Goal: Transaction & Acquisition: Purchase product/service

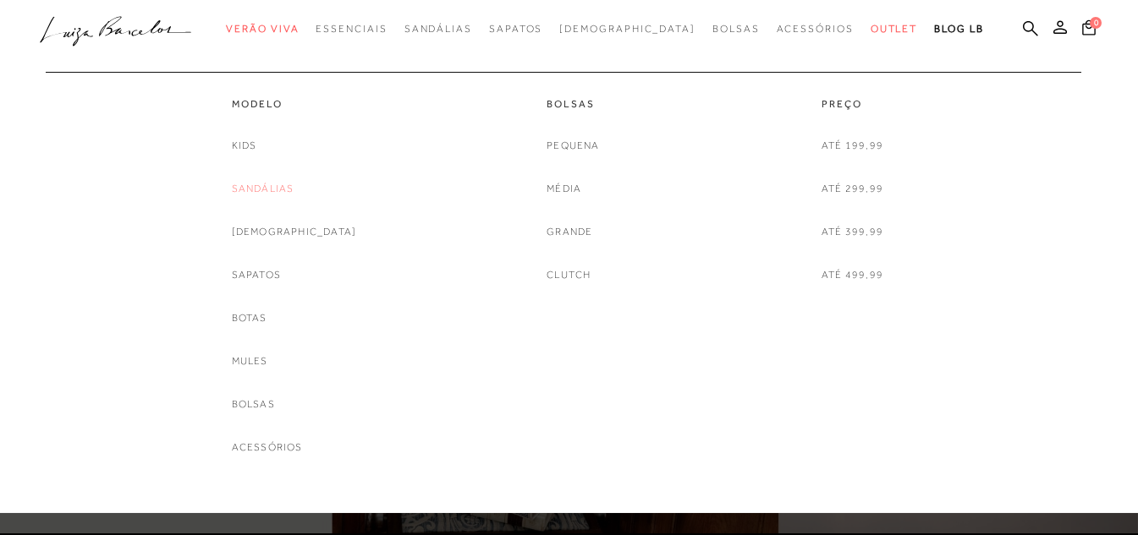
click at [294, 183] on link "Sandálias" at bounding box center [263, 189] width 63 height 18
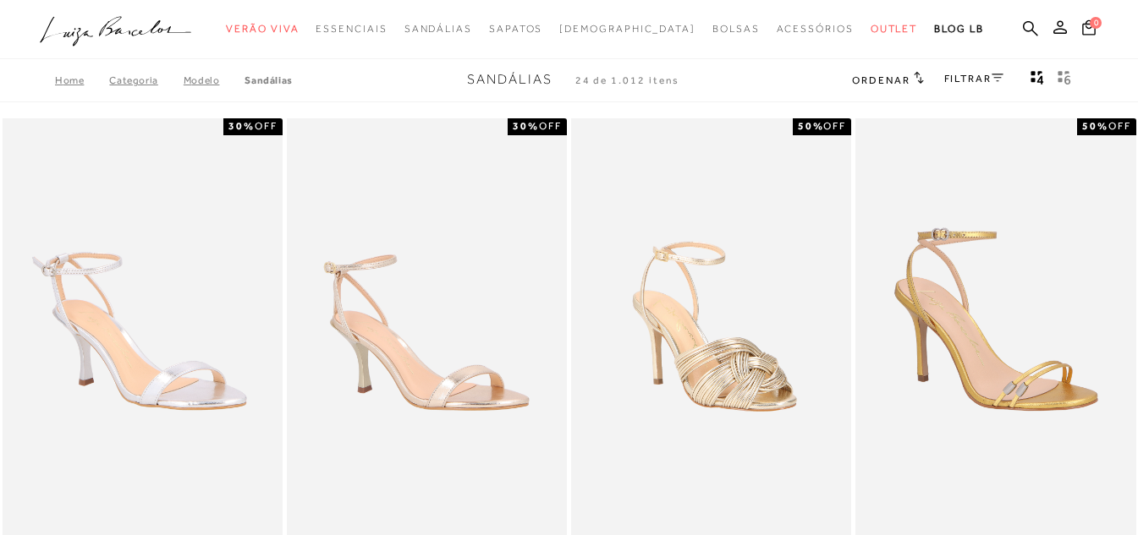
click at [965, 83] on link "FILTRAR" at bounding box center [973, 79] width 59 height 12
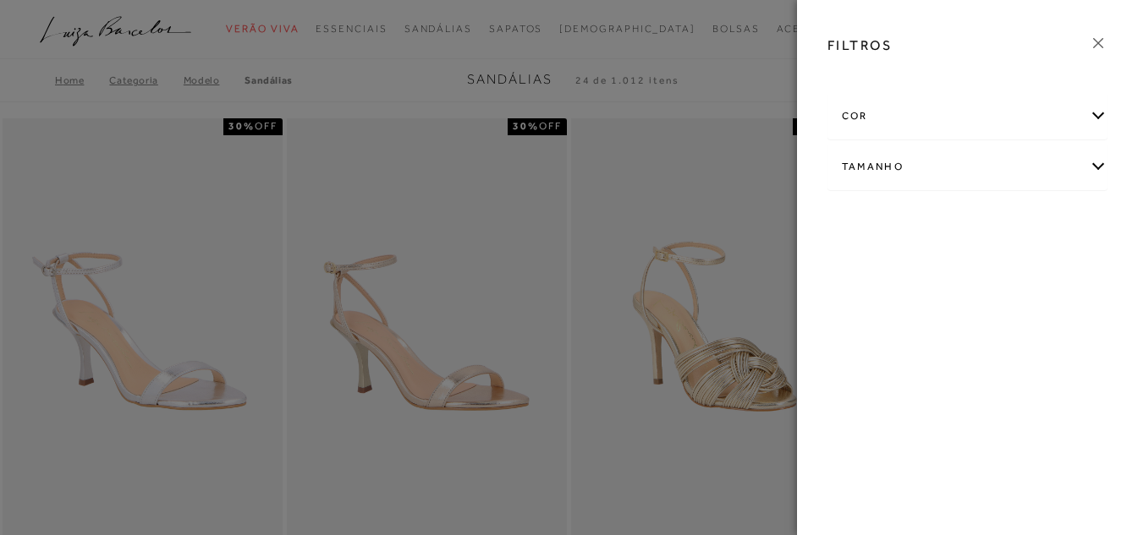
click at [888, 167] on div "Tamanho" at bounding box center [967, 167] width 279 height 45
click at [1044, 266] on span "33/34" at bounding box center [1052, 266] width 41 height 13
click at [1044, 266] on input "33/34" at bounding box center [1036, 269] width 17 height 17
checkbox input "true"
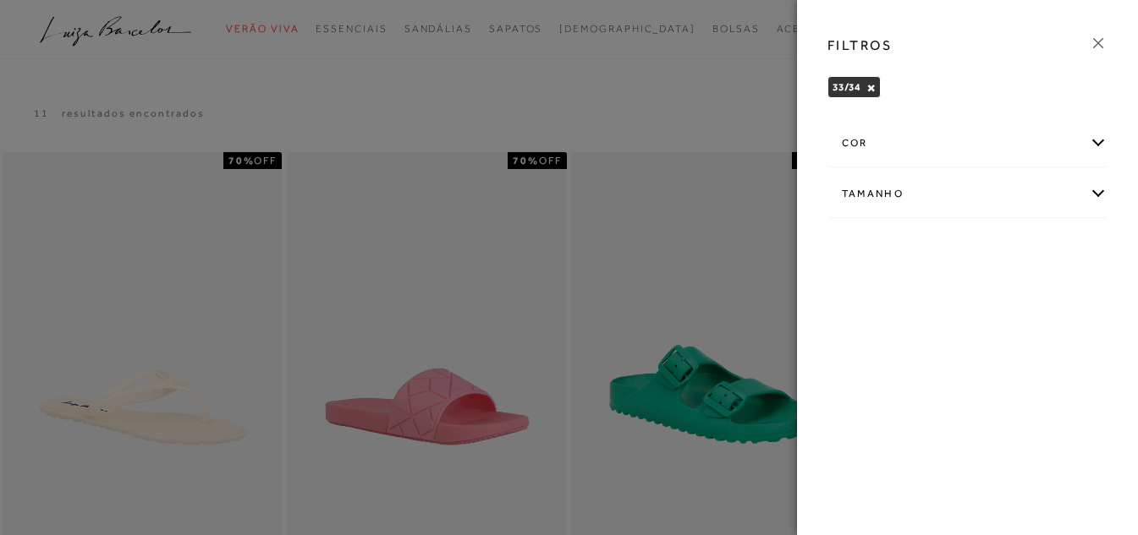
click at [924, 206] on div "Tamanho" at bounding box center [967, 194] width 279 height 45
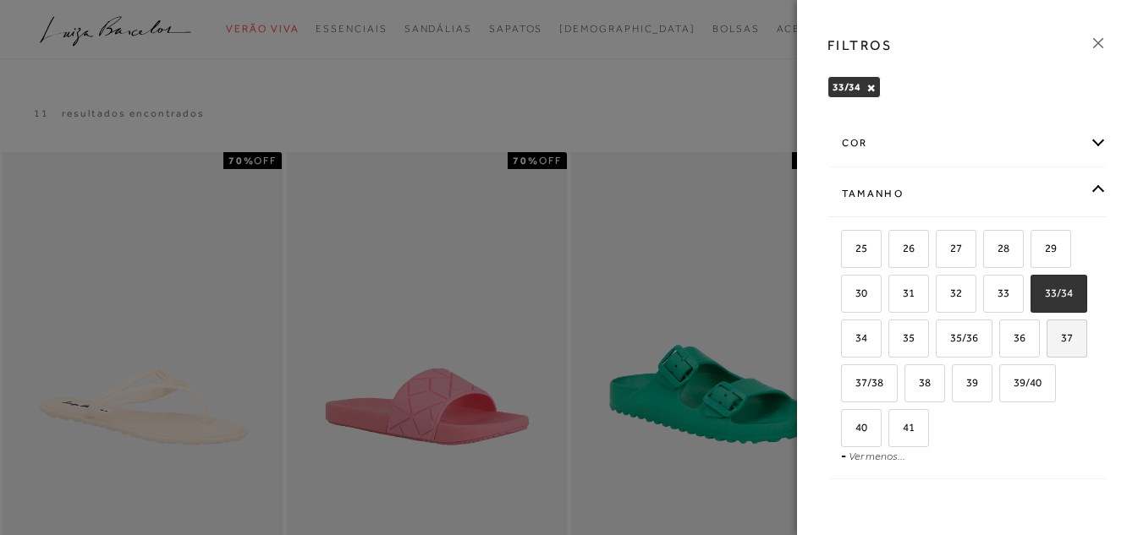
click at [1048, 344] on span "37" at bounding box center [1060, 338] width 25 height 13
click at [1044, 349] on input "37" at bounding box center [1052, 340] width 17 height 17
checkbox input "true"
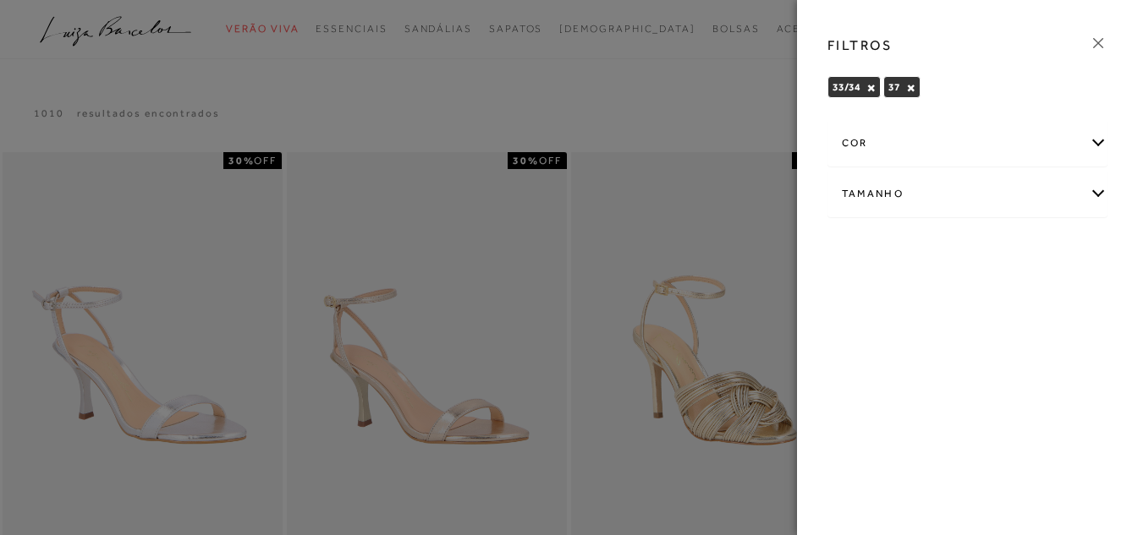
click at [1106, 45] on icon at bounding box center [1098, 43] width 19 height 19
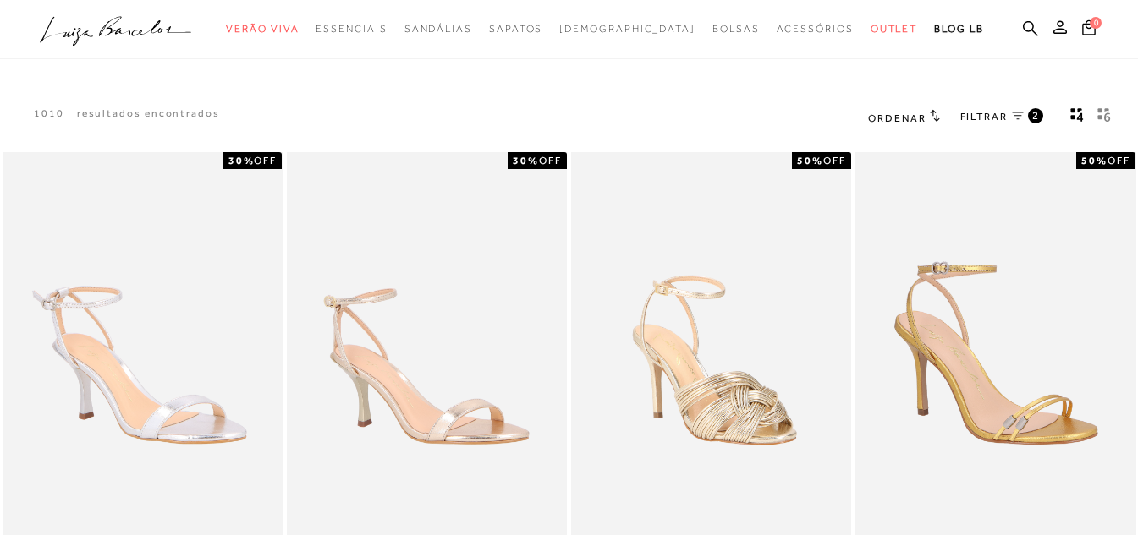
click at [978, 112] on span "FILTRAR" at bounding box center [983, 117] width 47 height 14
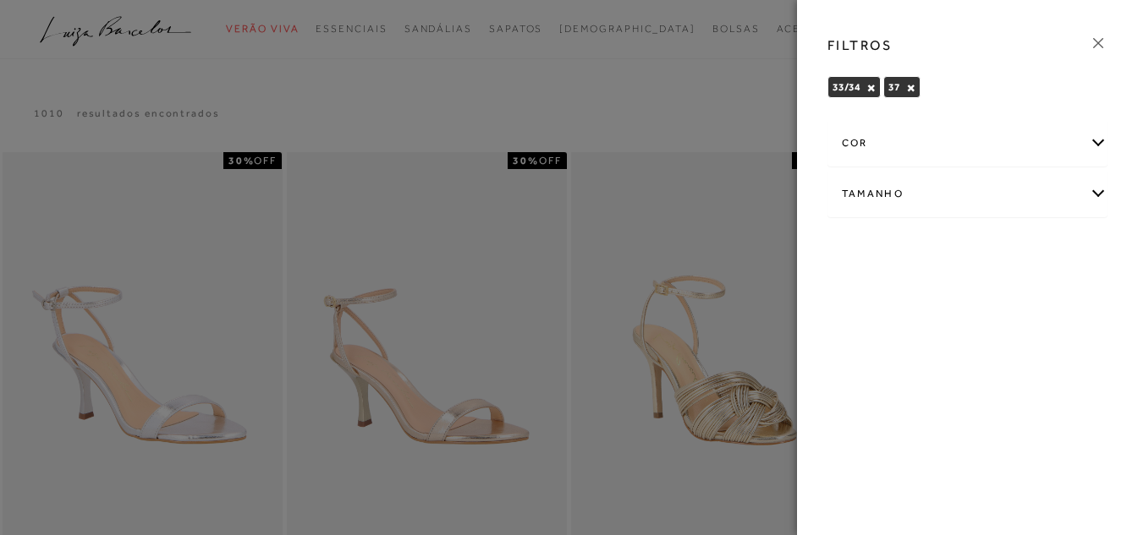
click at [892, 152] on div "cor" at bounding box center [967, 143] width 279 height 45
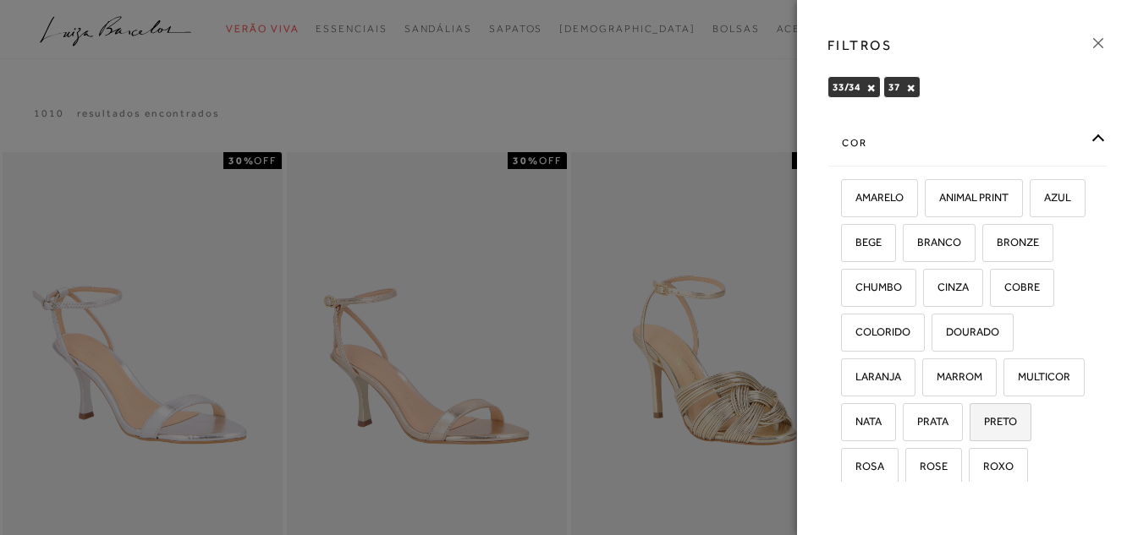
click at [971, 428] on span "PRETO" at bounding box center [994, 421] width 46 height 13
click at [967, 433] on input "PRETO" at bounding box center [975, 424] width 17 height 17
checkbox input "true"
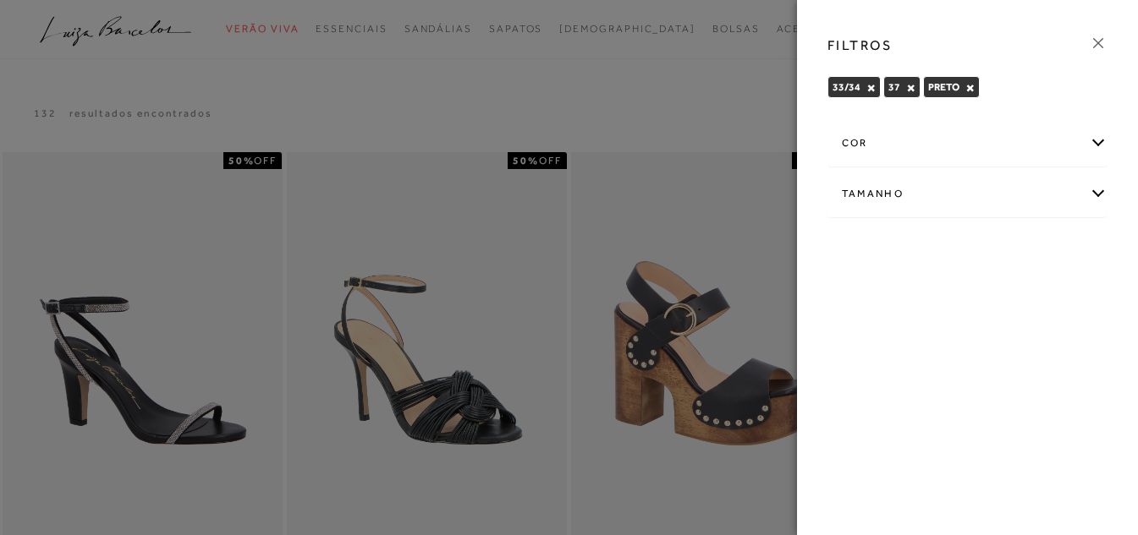
click at [651, 248] on div at bounding box center [569, 267] width 1138 height 535
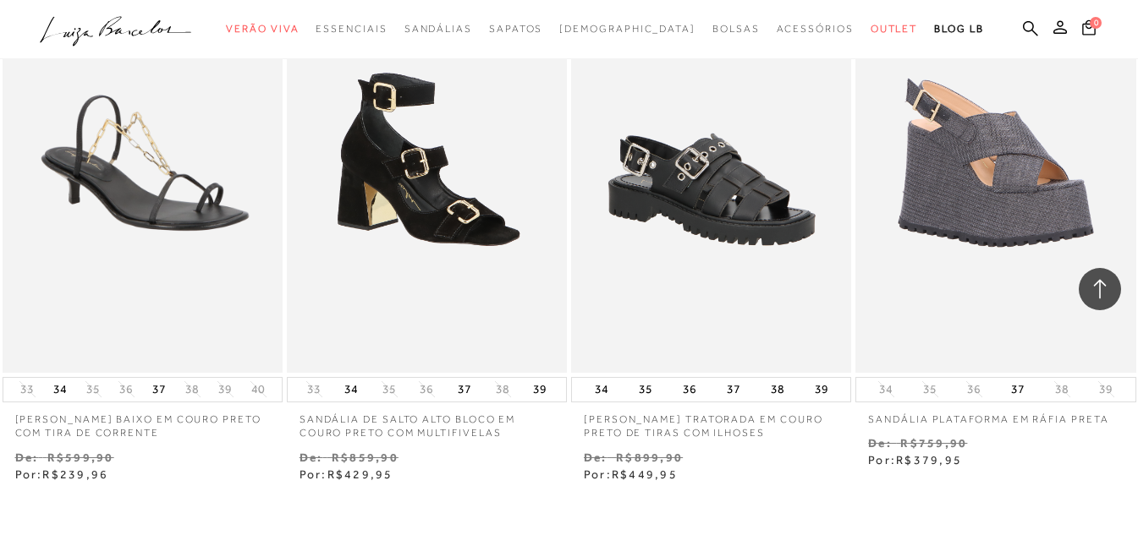
scroll to position [1522, 0]
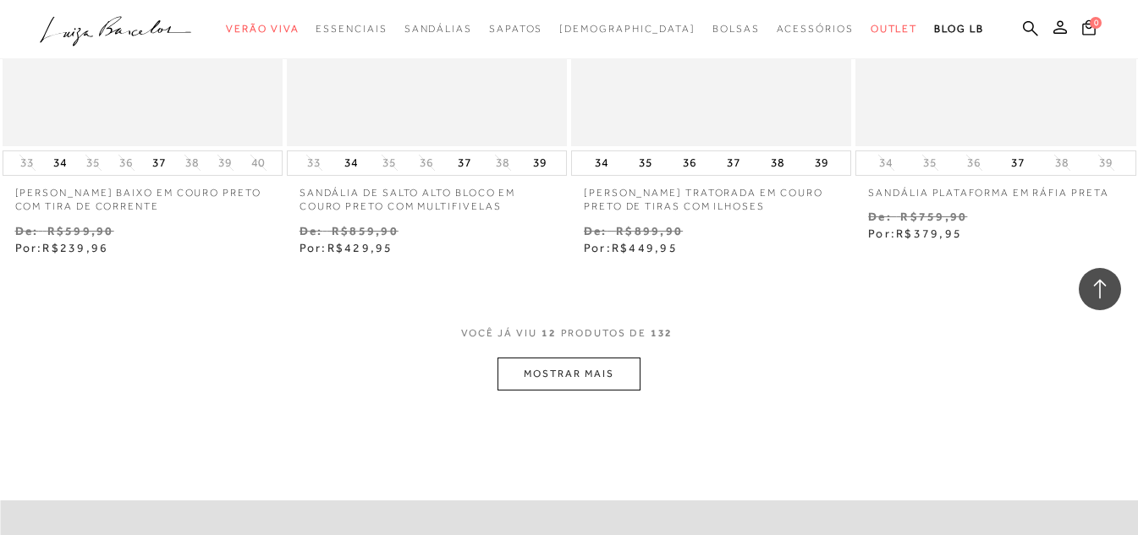
click at [568, 363] on button "MOSTRAR MAIS" at bounding box center [568, 374] width 142 height 33
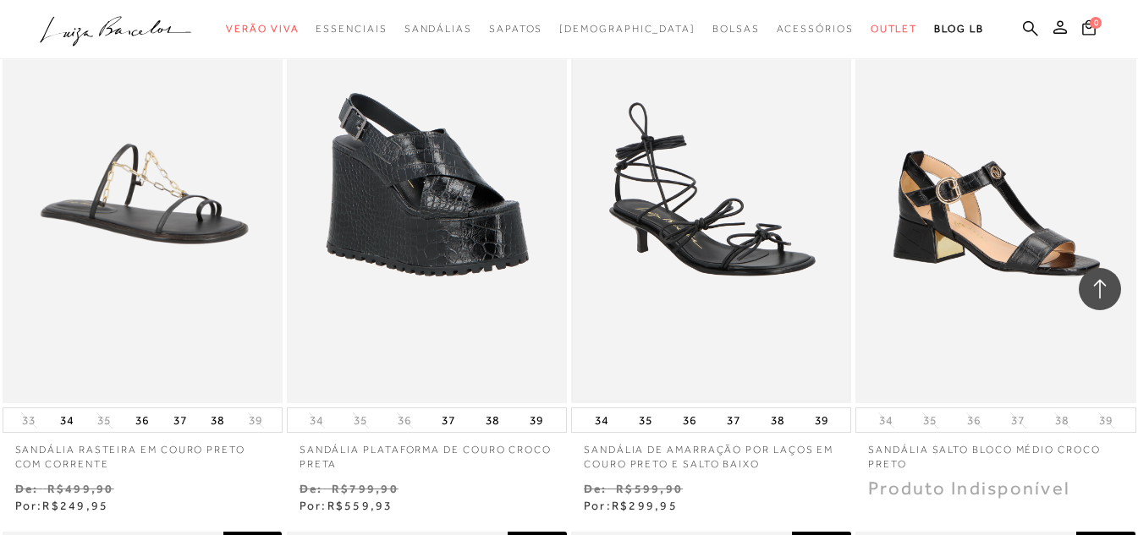
scroll to position [2284, 0]
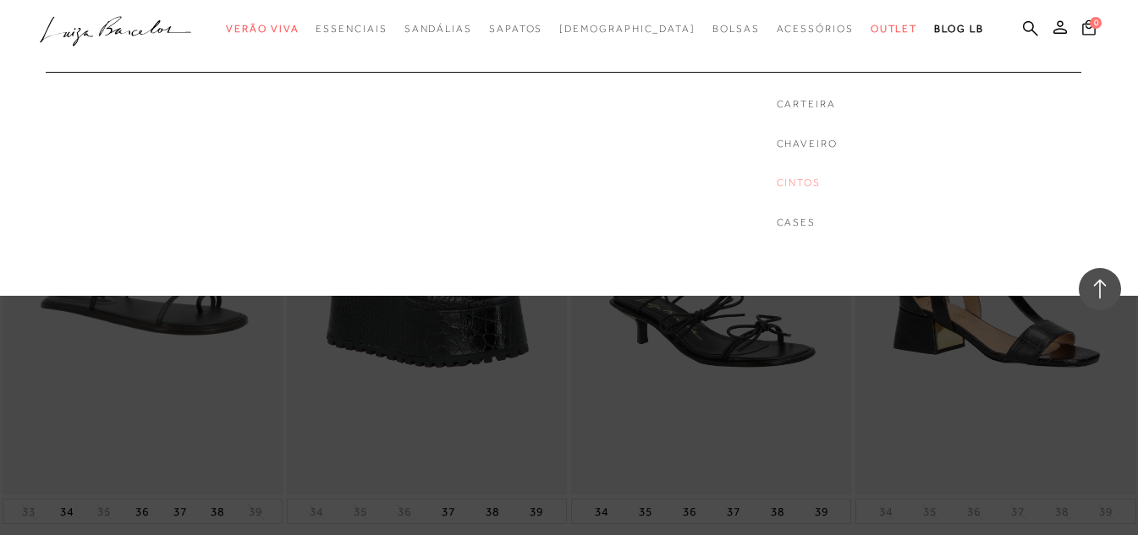
click at [776, 184] on link "Cintos" at bounding box center [806, 183] width 61 height 14
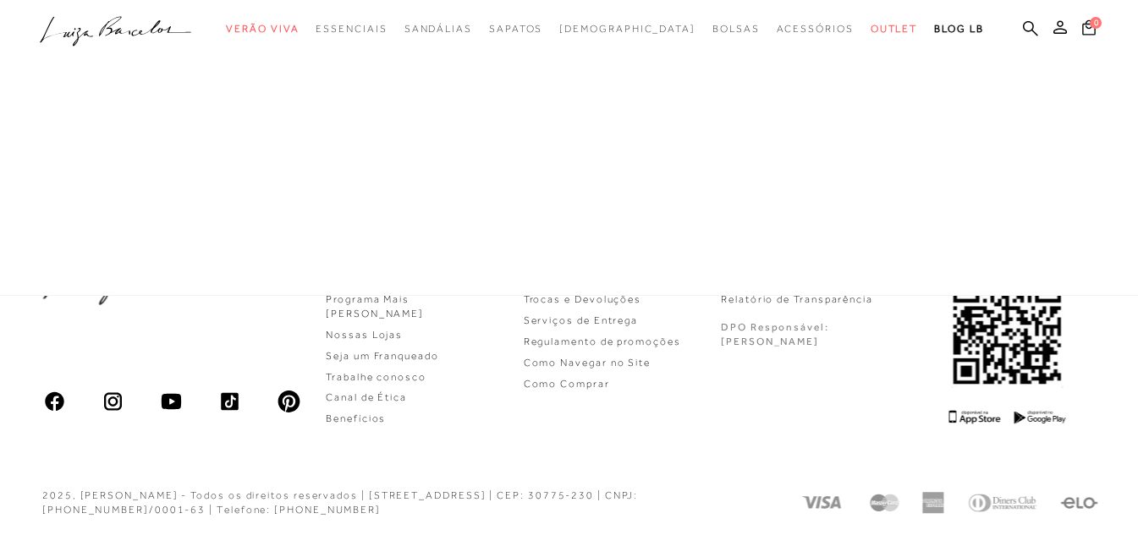
scroll to position [525, 0]
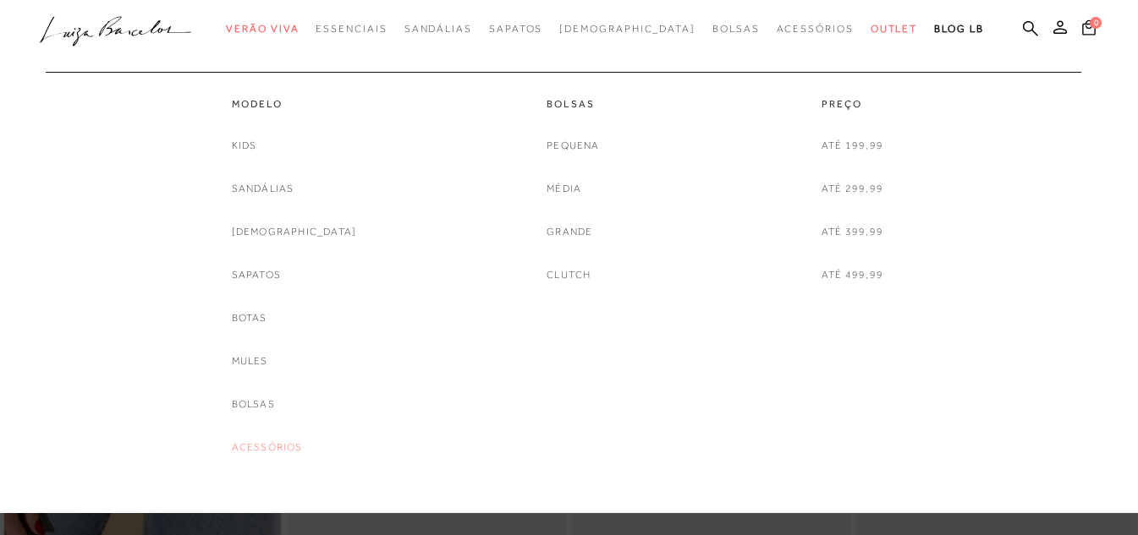
click at [303, 445] on link "Acessórios" at bounding box center [267, 448] width 71 height 18
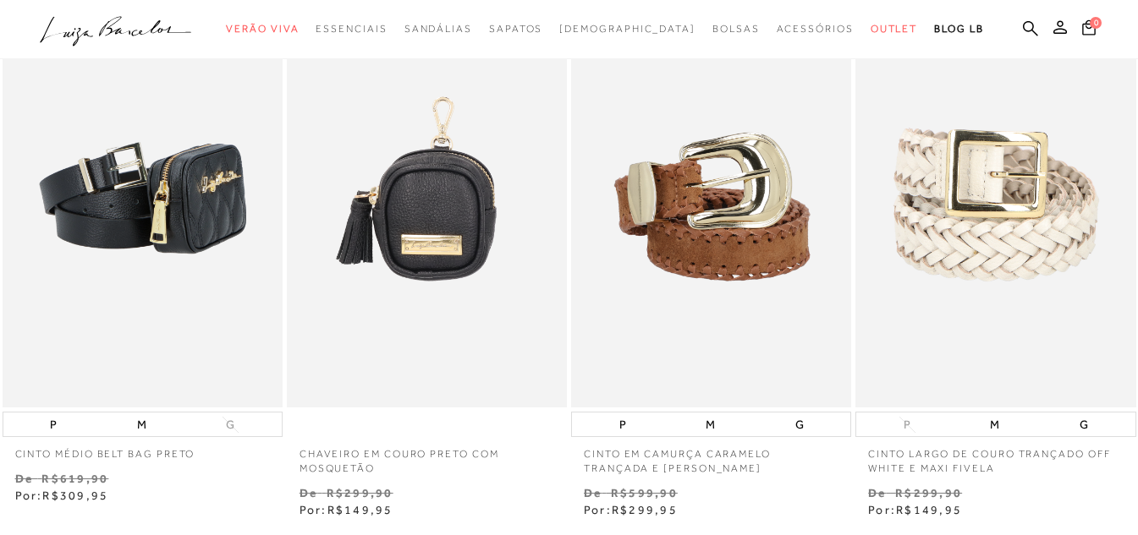
scroll to position [761, 0]
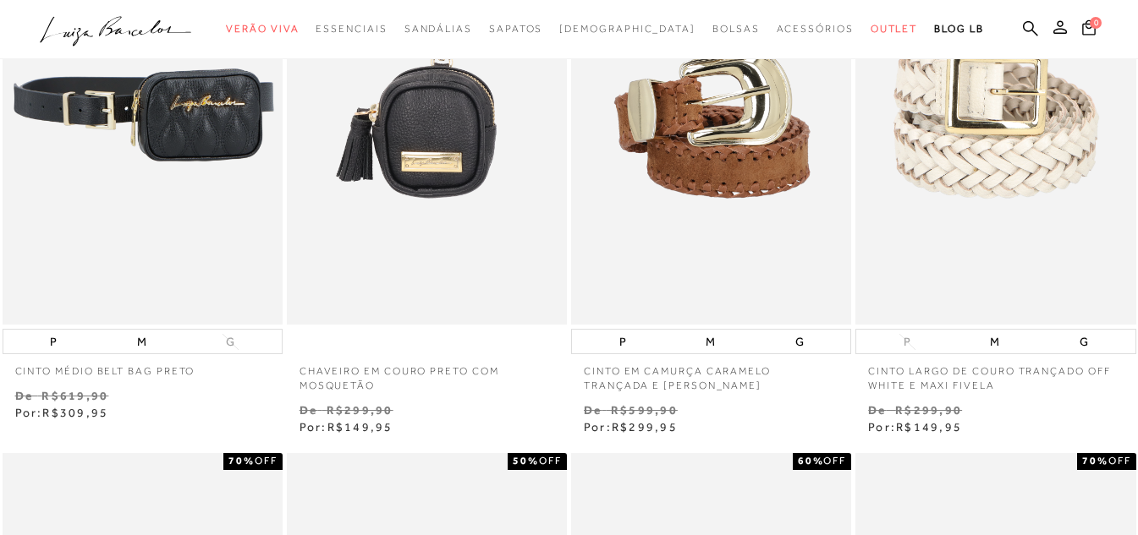
click at [216, 222] on img at bounding box center [143, 115] width 278 height 420
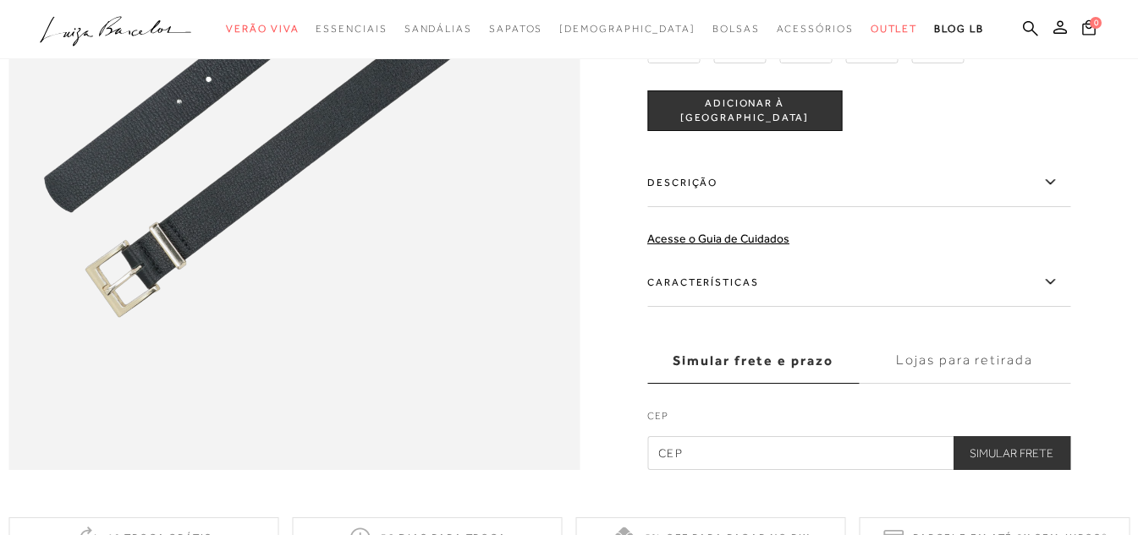
scroll to position [930, 0]
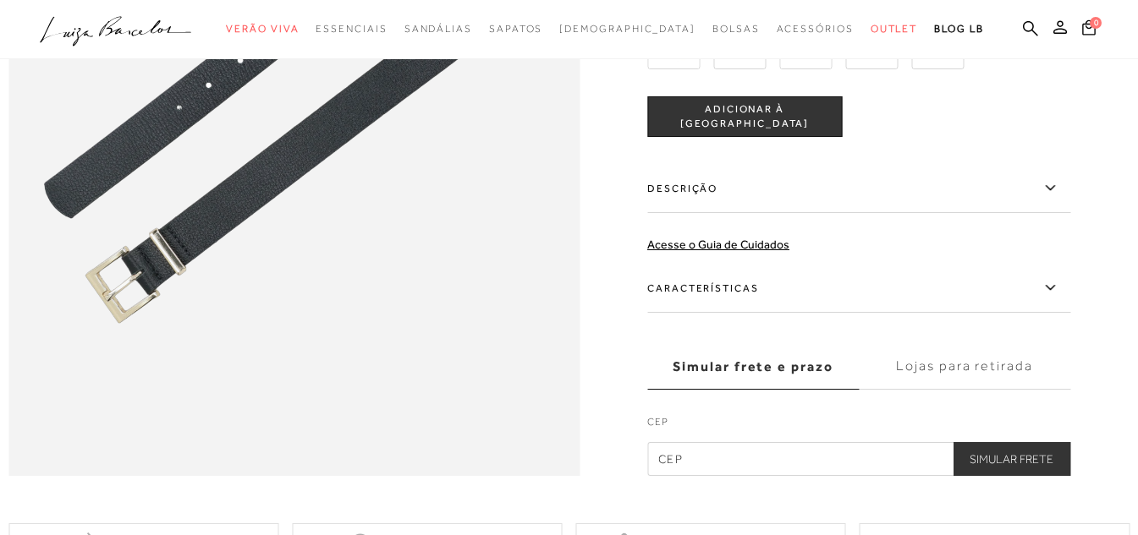
click at [727, 313] on label "Características" at bounding box center [858, 288] width 423 height 49
click at [0, 0] on input "Características" at bounding box center [0, 0] width 0 height 0
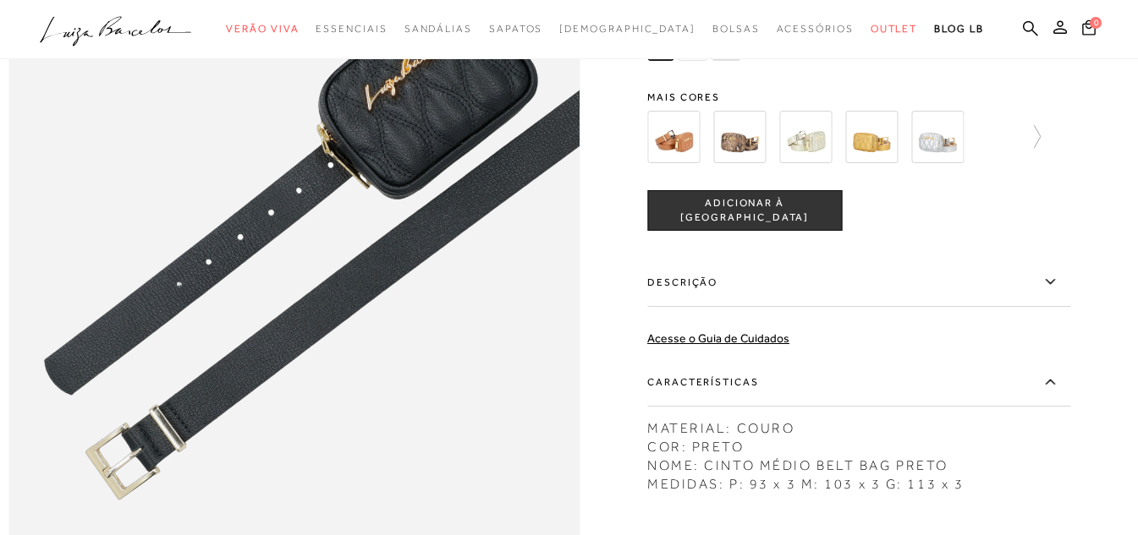
scroll to position [592, 0]
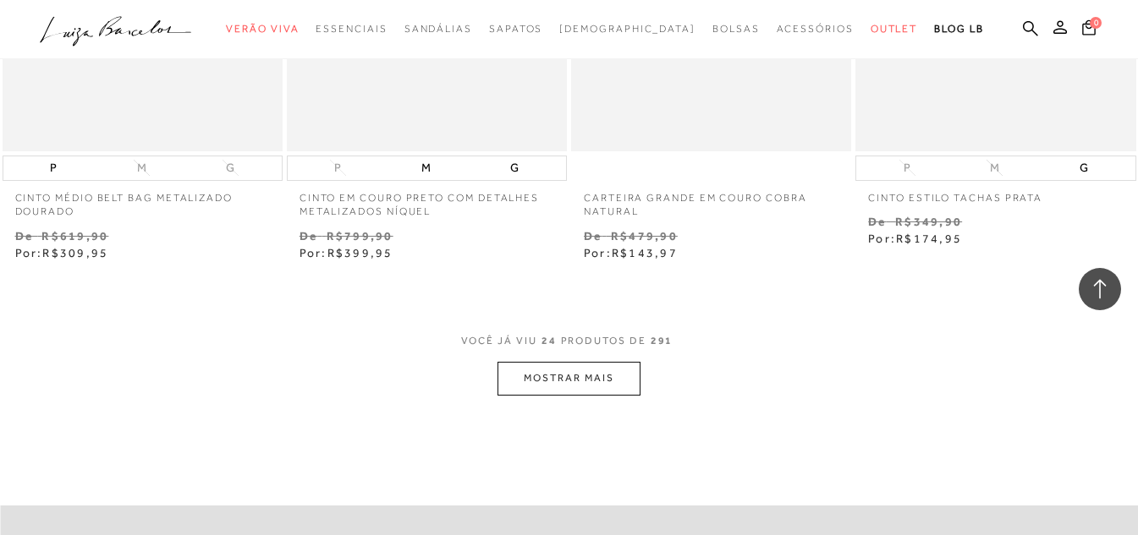
scroll to position [3130, 0]
click at [609, 376] on button "MOSTRAR MAIS" at bounding box center [568, 376] width 142 height 33
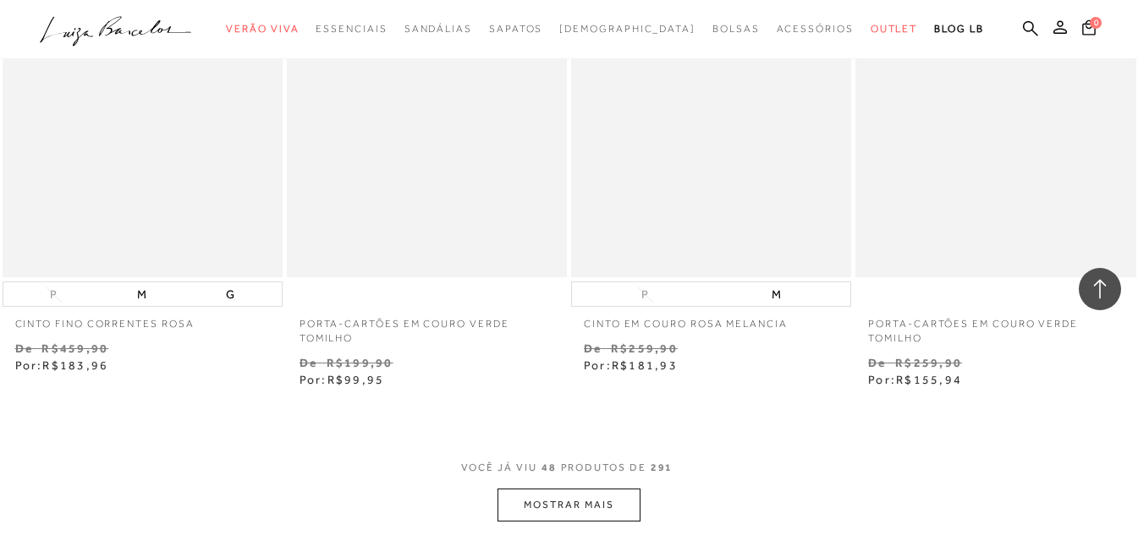
scroll to position [6344, 0]
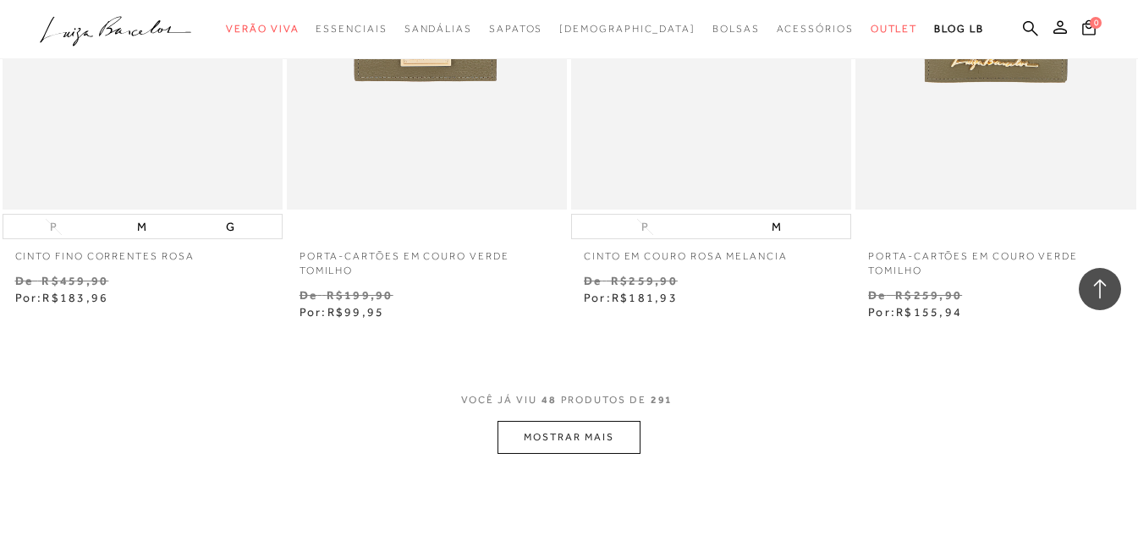
click at [579, 454] on button "MOSTRAR MAIS" at bounding box center [568, 437] width 142 height 33
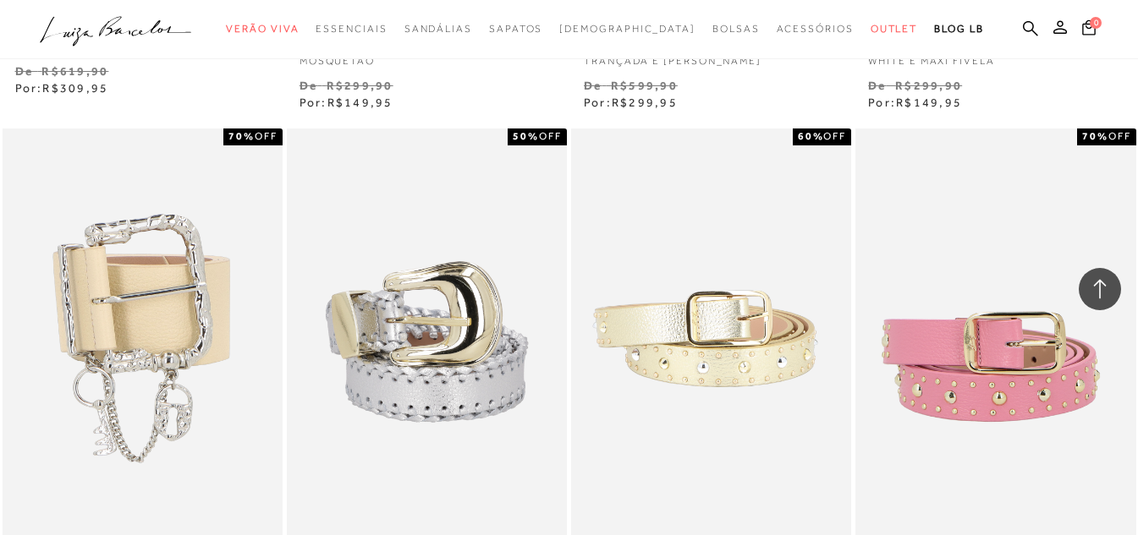
scroll to position [1184, 0]
